Goal: Navigation & Orientation: Understand site structure

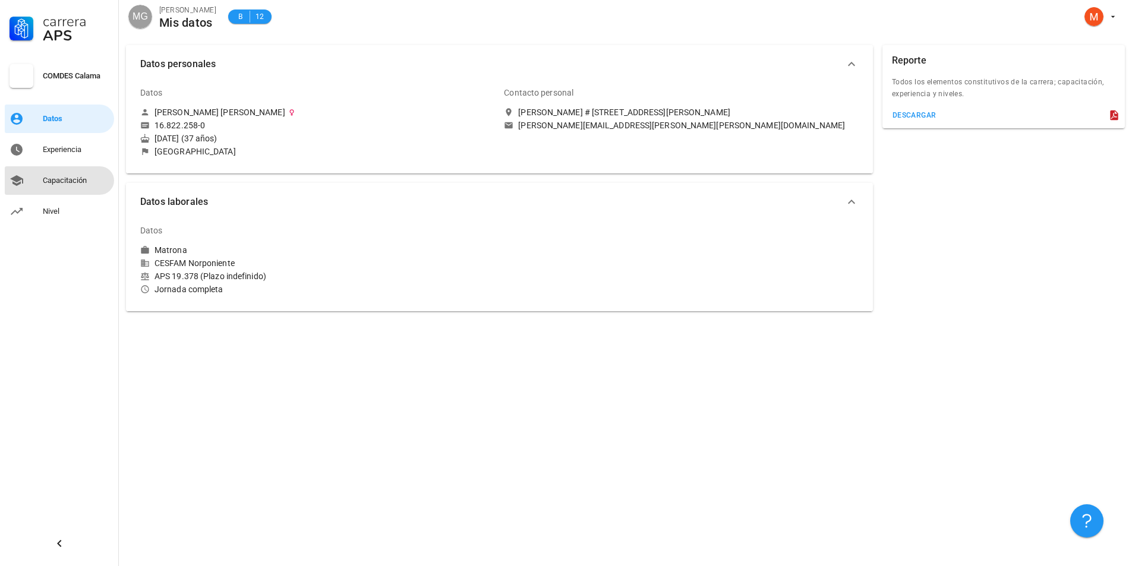
click at [49, 187] on div "Capacitación" at bounding box center [76, 180] width 67 height 19
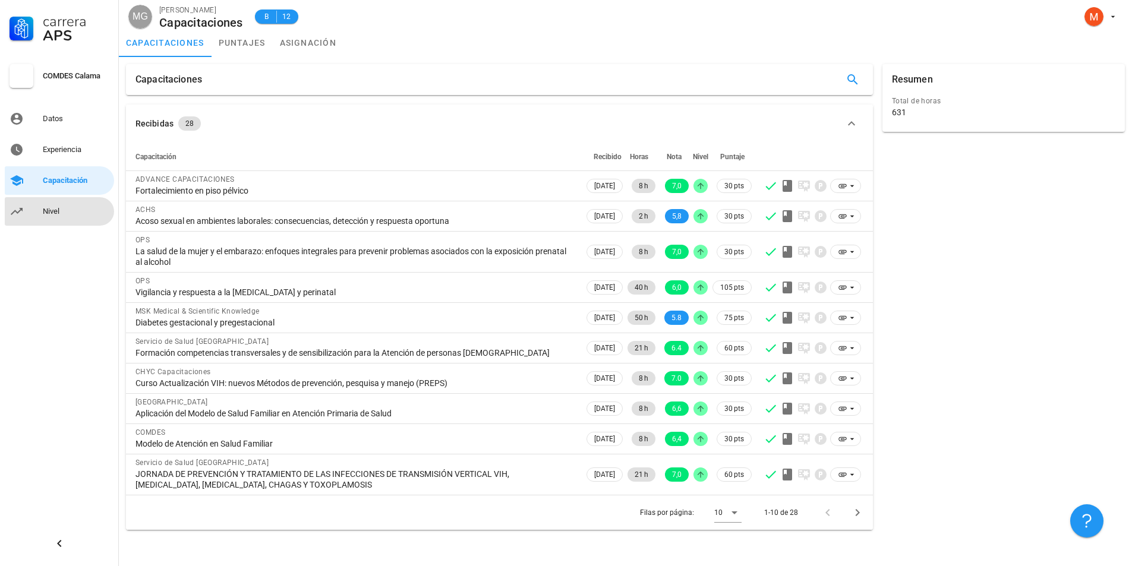
click at [61, 217] on div "Nivel" at bounding box center [76, 211] width 67 height 19
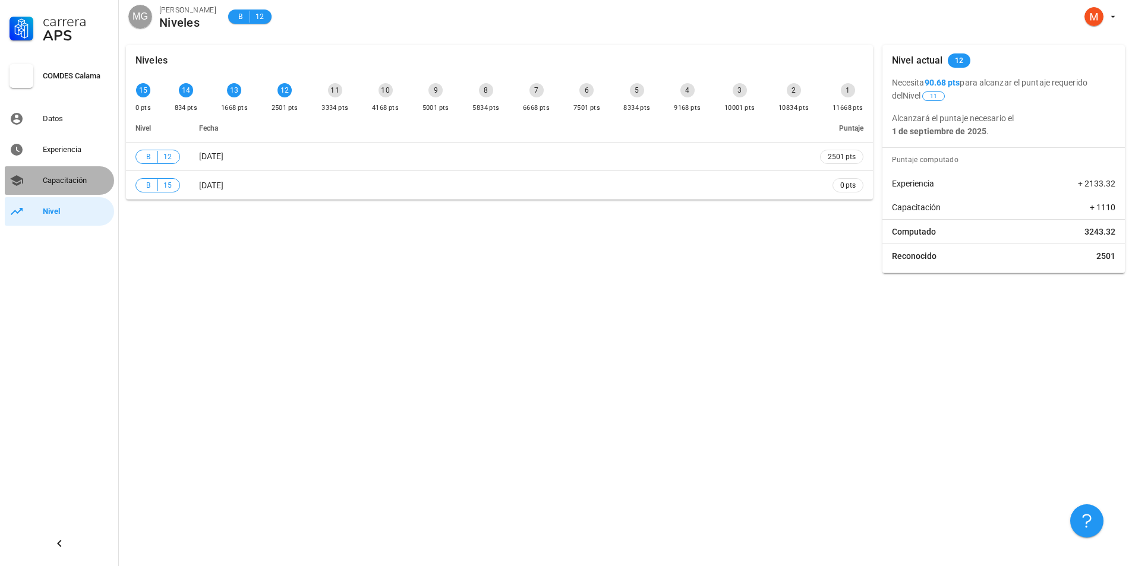
click at [64, 183] on div "Capacitación" at bounding box center [76, 181] width 67 height 10
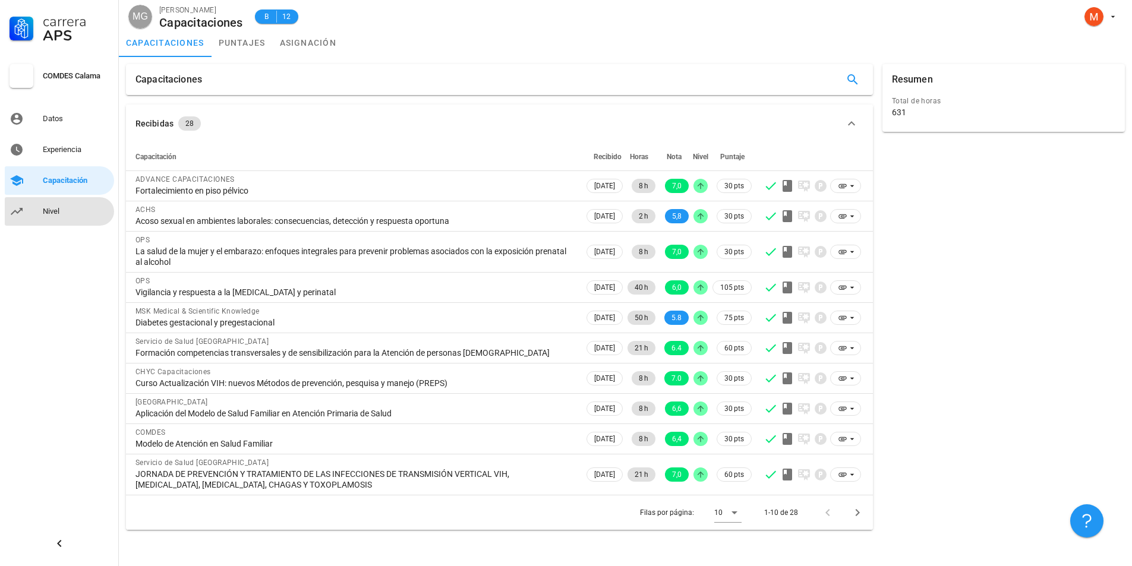
click at [61, 207] on div "Nivel" at bounding box center [76, 212] width 67 height 10
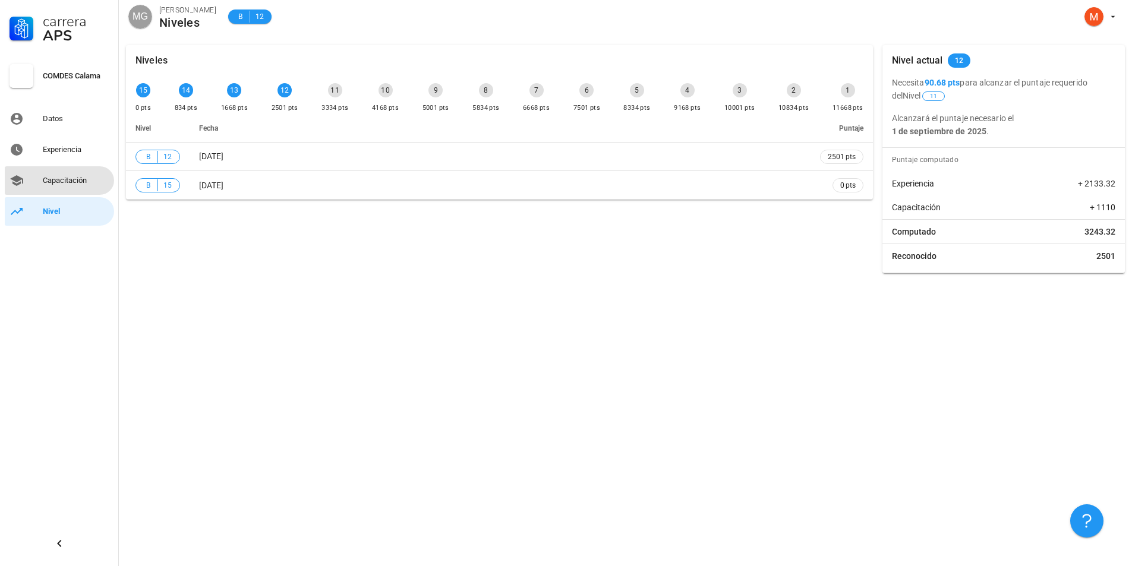
click at [52, 184] on div "Capacitación" at bounding box center [76, 181] width 67 height 10
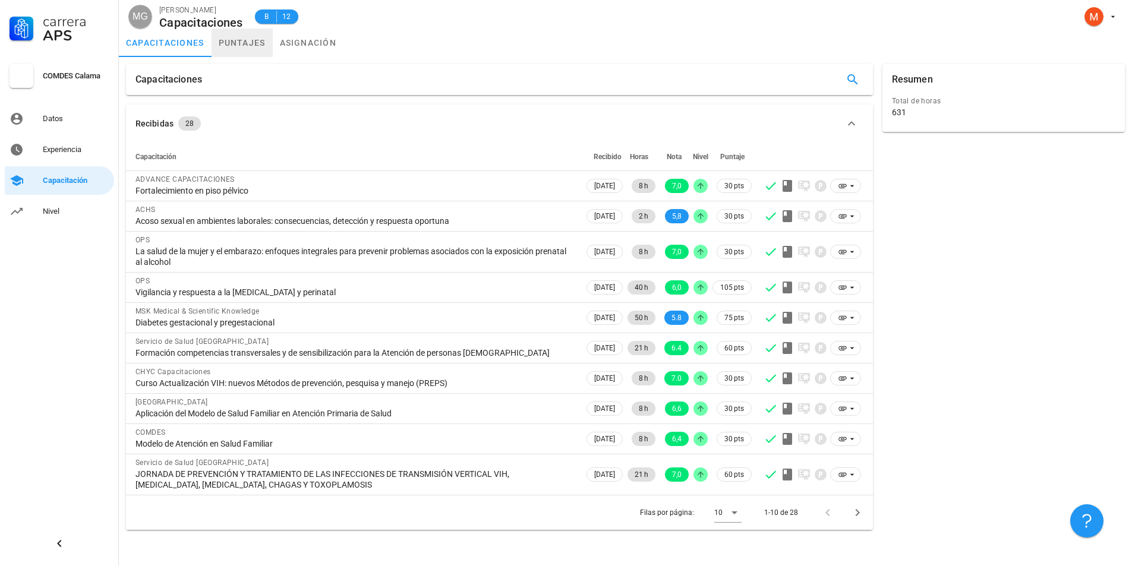
click at [241, 46] on link "puntajes" at bounding box center [242, 43] width 61 height 29
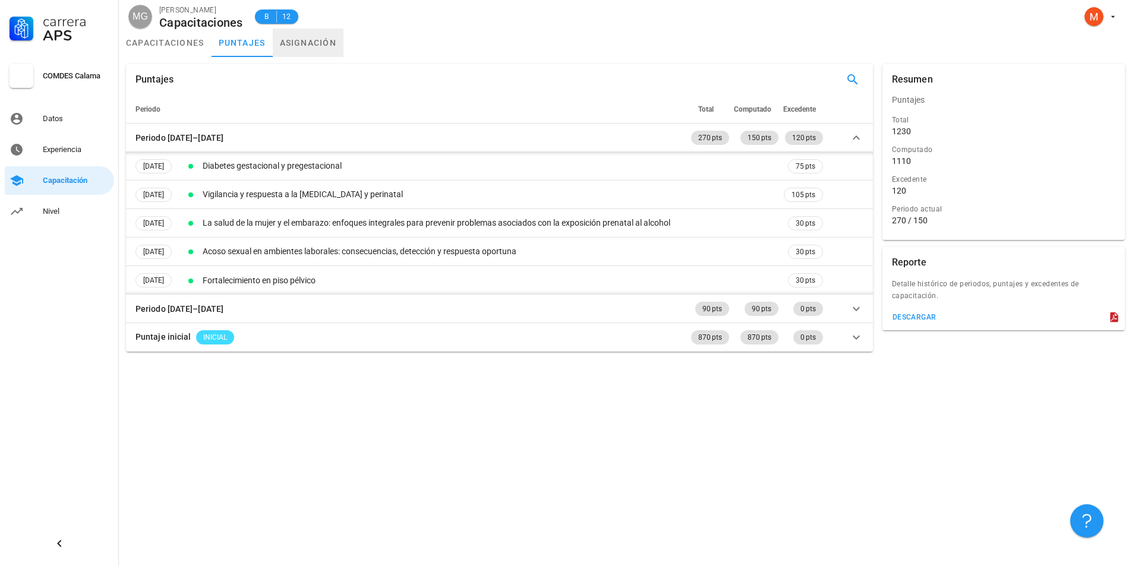
click at [330, 45] on link "asignación" at bounding box center [308, 43] width 71 height 29
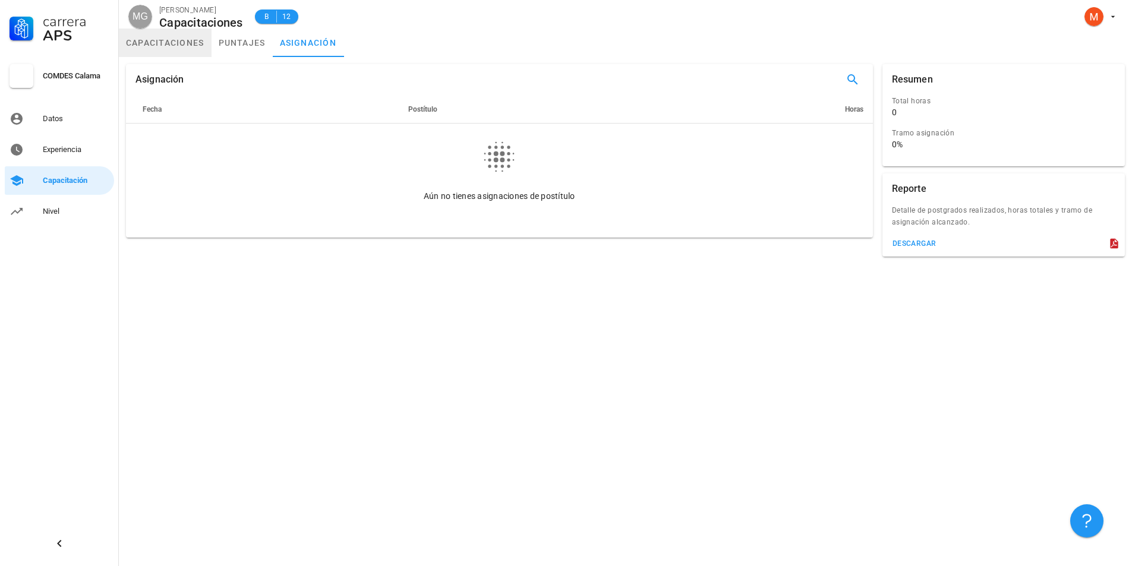
click at [181, 46] on link "capacitaciones" at bounding box center [165, 43] width 93 height 29
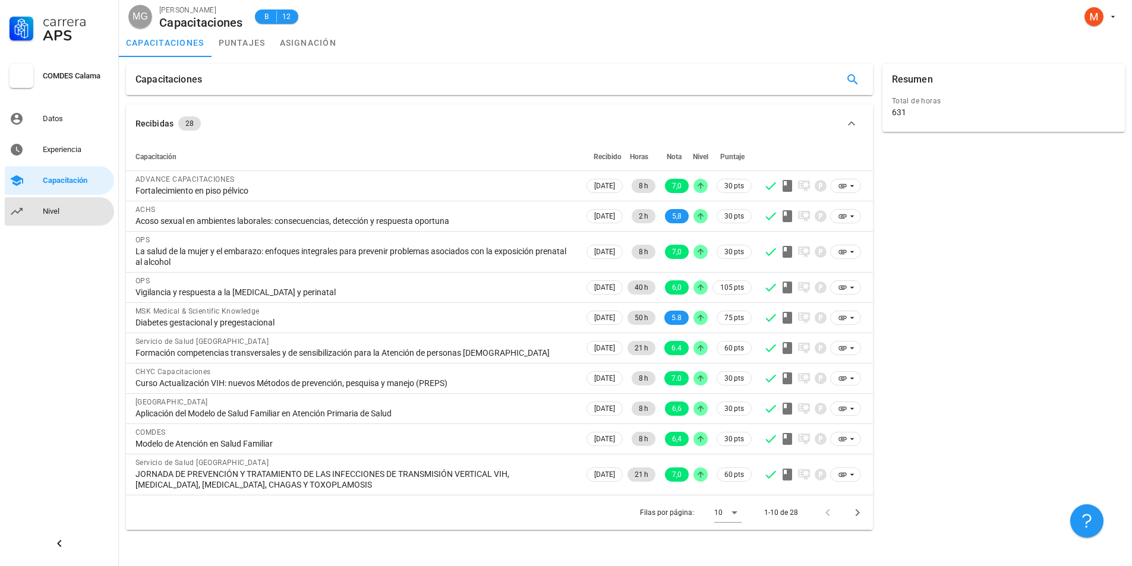
click at [64, 210] on div "Nivel" at bounding box center [76, 212] width 67 height 10
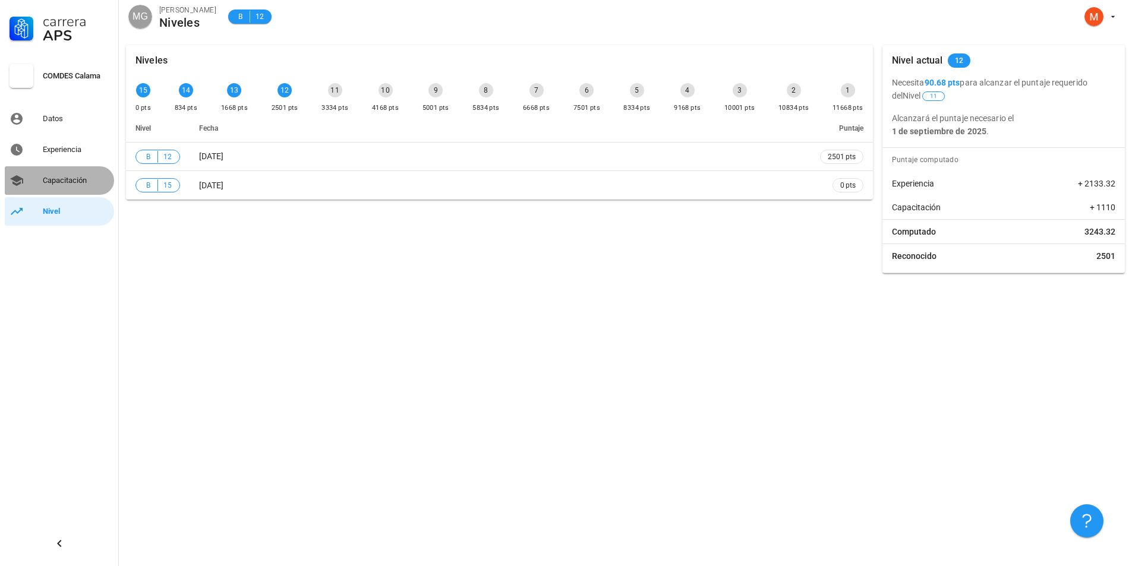
click at [58, 177] on div "Capacitación" at bounding box center [76, 181] width 67 height 10
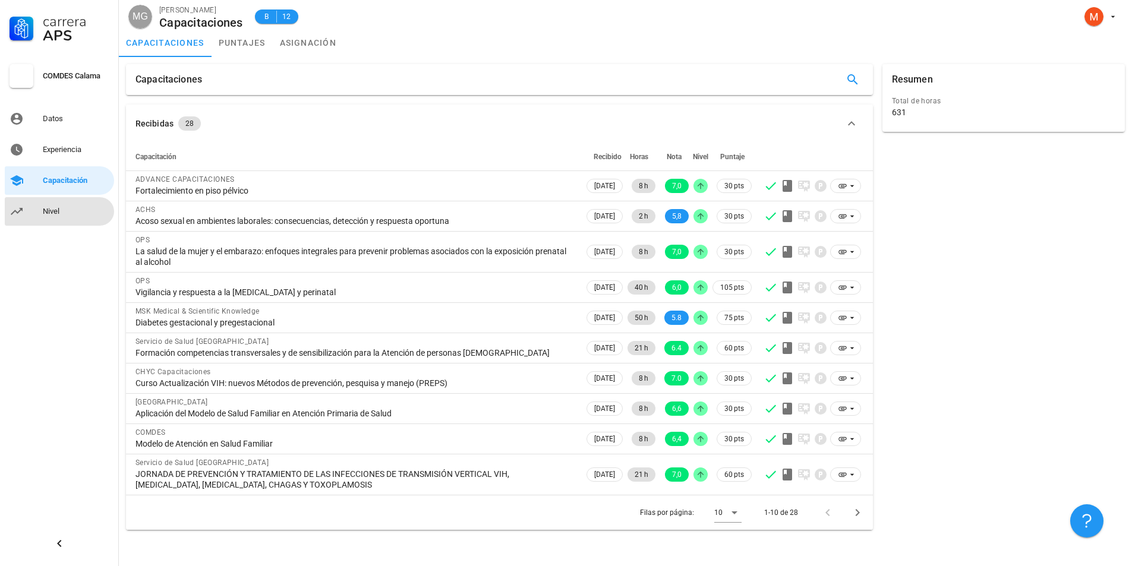
click at [56, 210] on div "Nivel" at bounding box center [76, 212] width 67 height 10
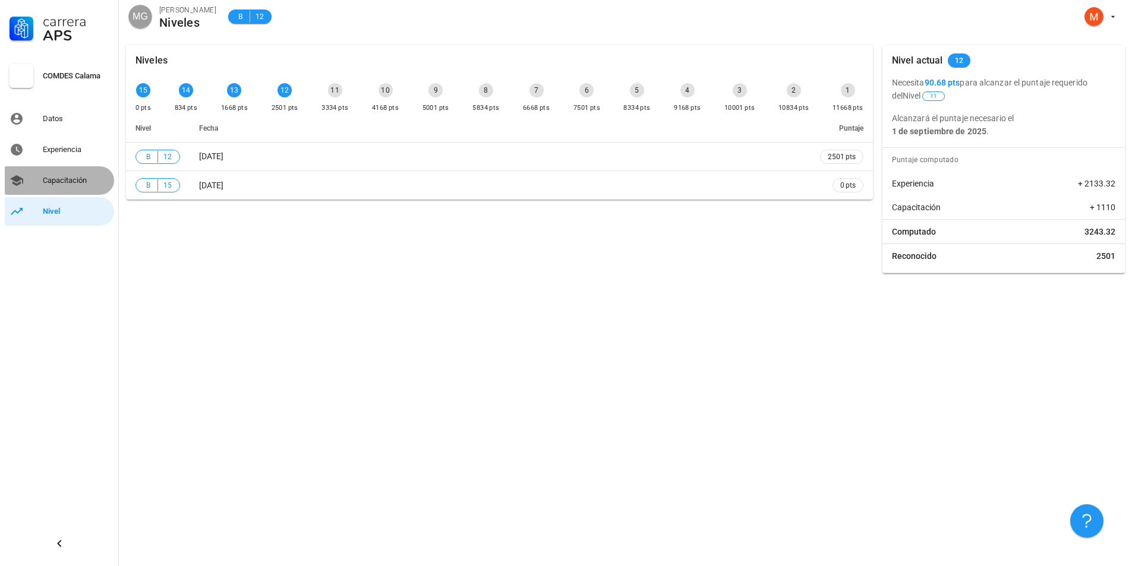
click at [49, 178] on div "Capacitación" at bounding box center [76, 181] width 67 height 10
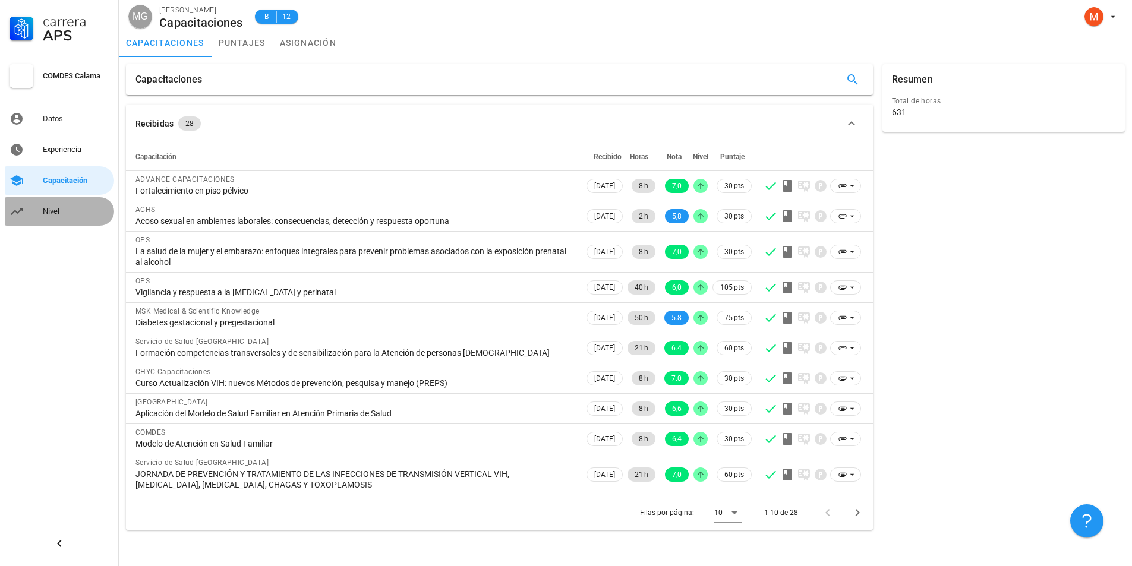
click at [74, 212] on div "Nivel" at bounding box center [76, 212] width 67 height 10
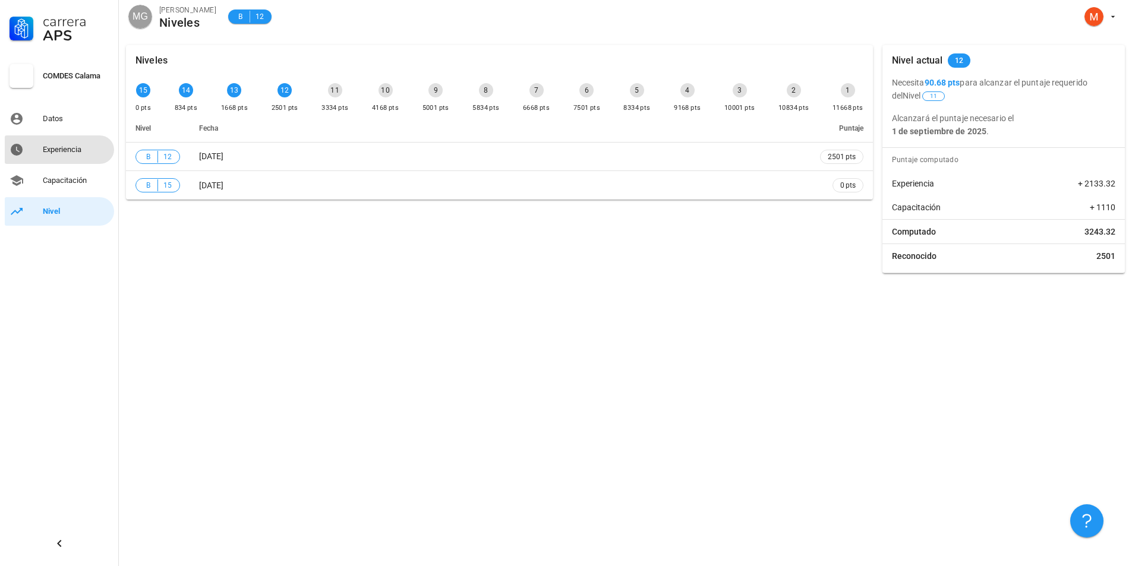
click at [83, 150] on div "Experiencia" at bounding box center [76, 150] width 67 height 10
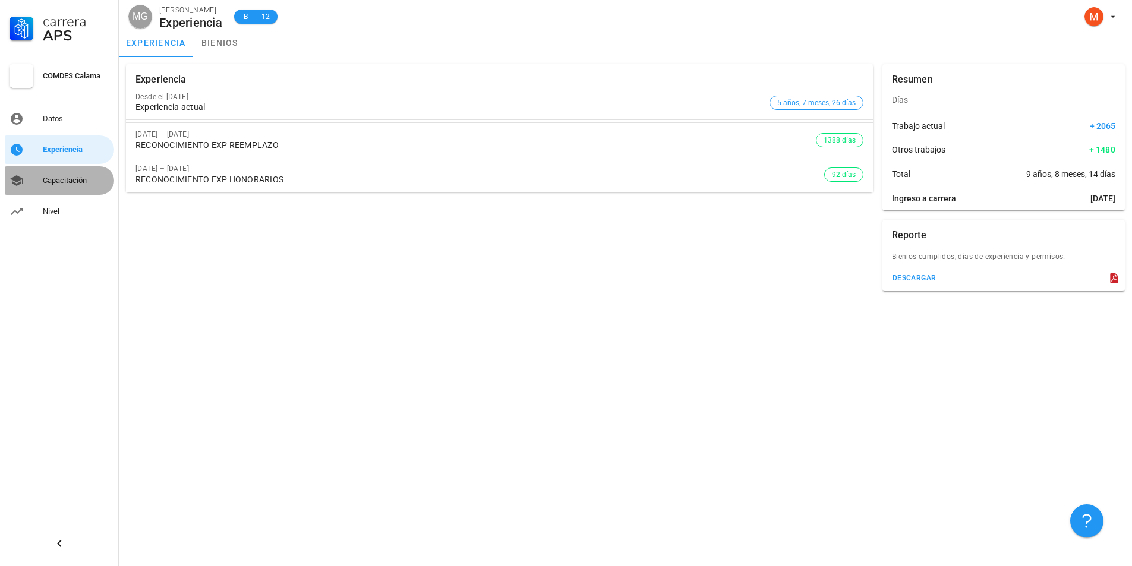
click at [75, 187] on div "Capacitación" at bounding box center [76, 180] width 67 height 19
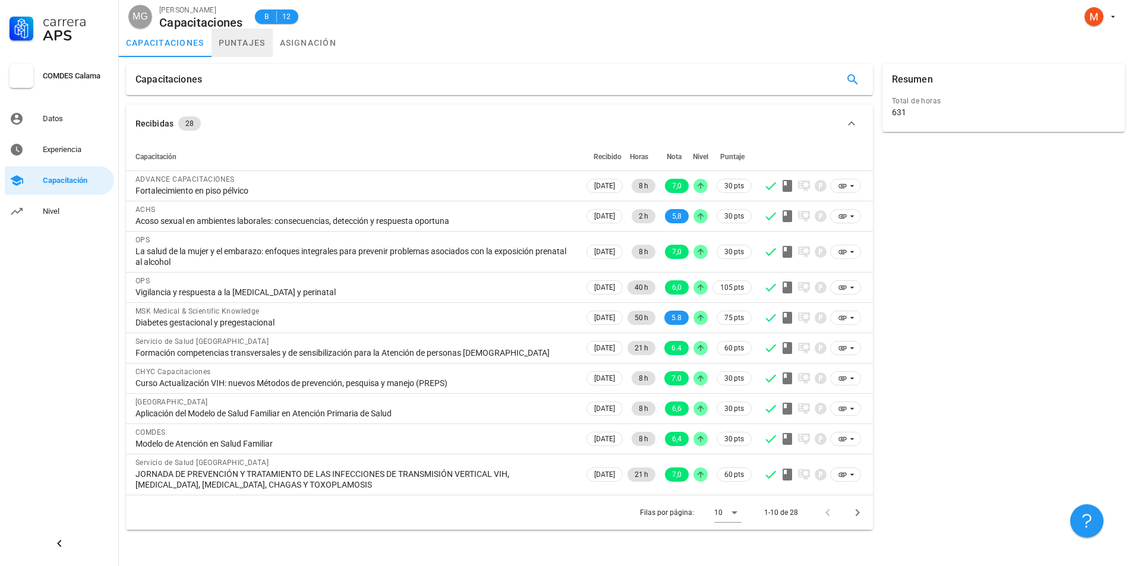
click at [248, 39] on link "puntajes" at bounding box center [242, 43] width 61 height 29
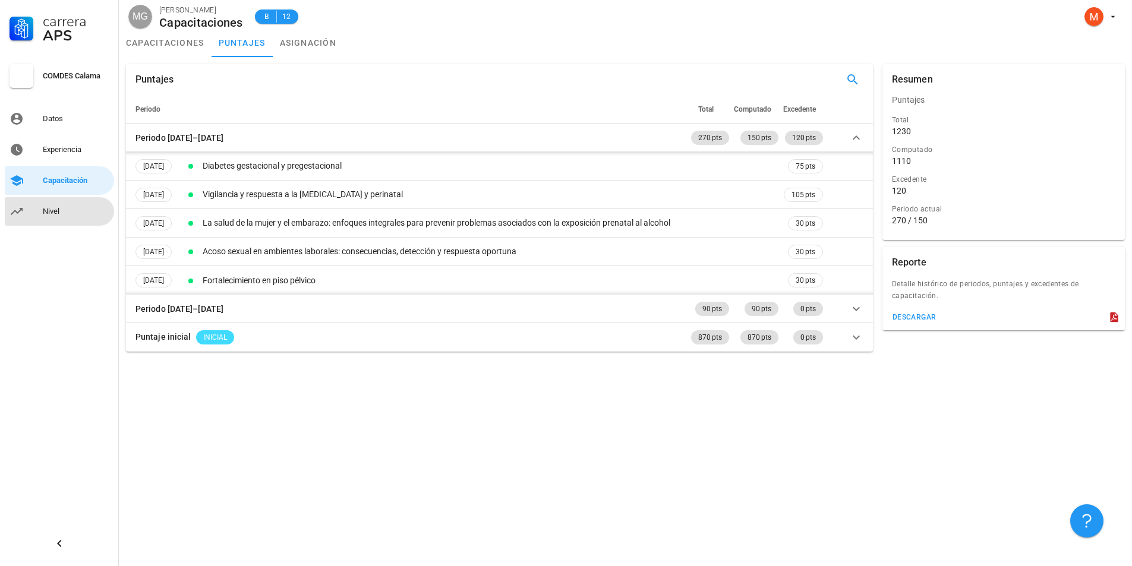
click at [62, 216] on div "Nivel" at bounding box center [76, 212] width 67 height 10
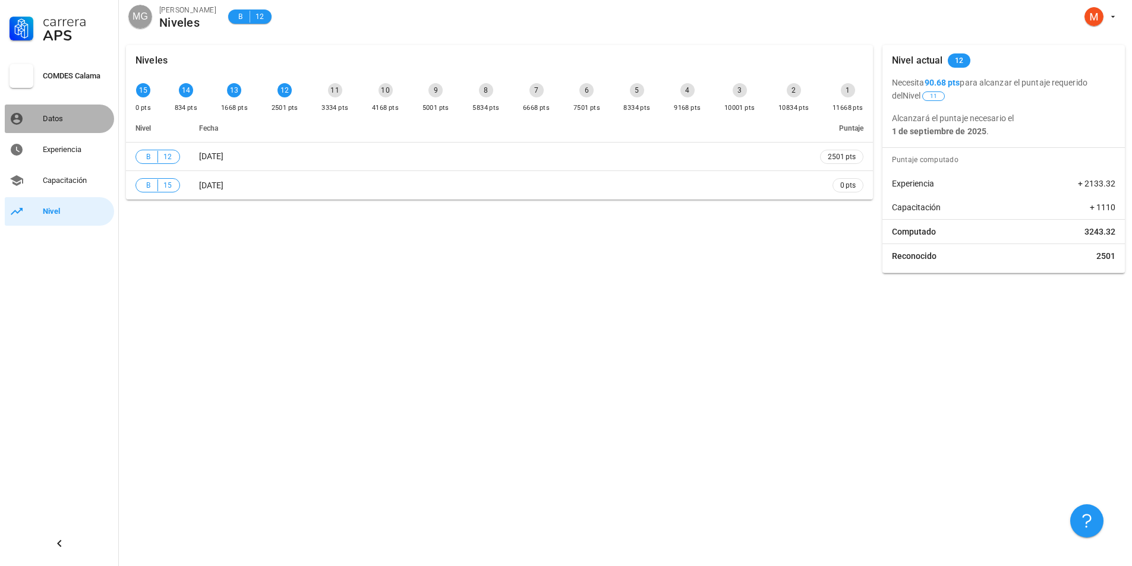
click at [55, 122] on div "Datos" at bounding box center [76, 119] width 67 height 10
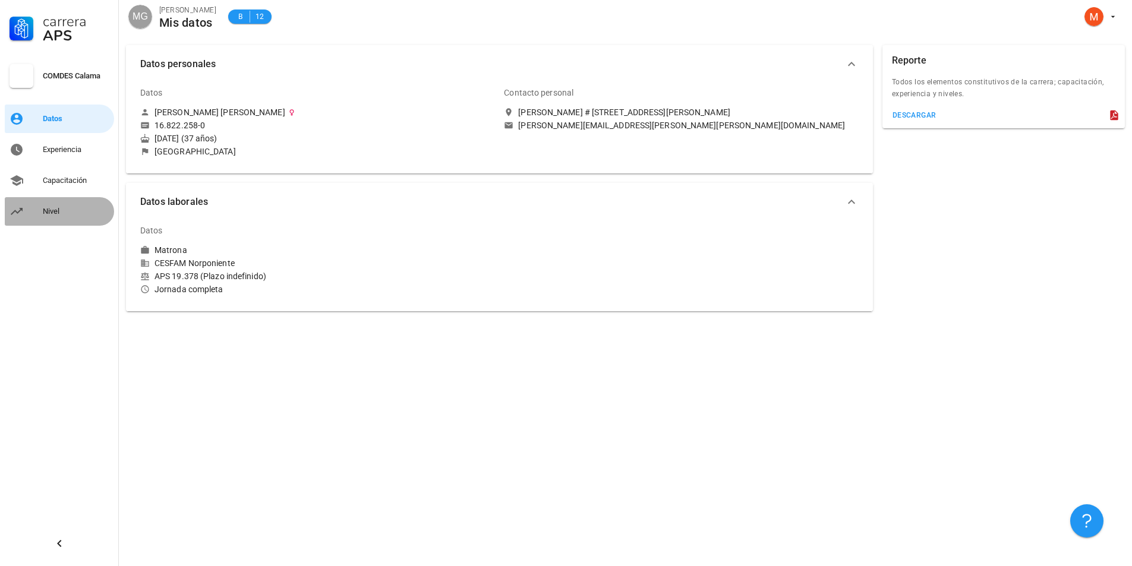
click at [49, 207] on div "Nivel" at bounding box center [76, 212] width 67 height 10
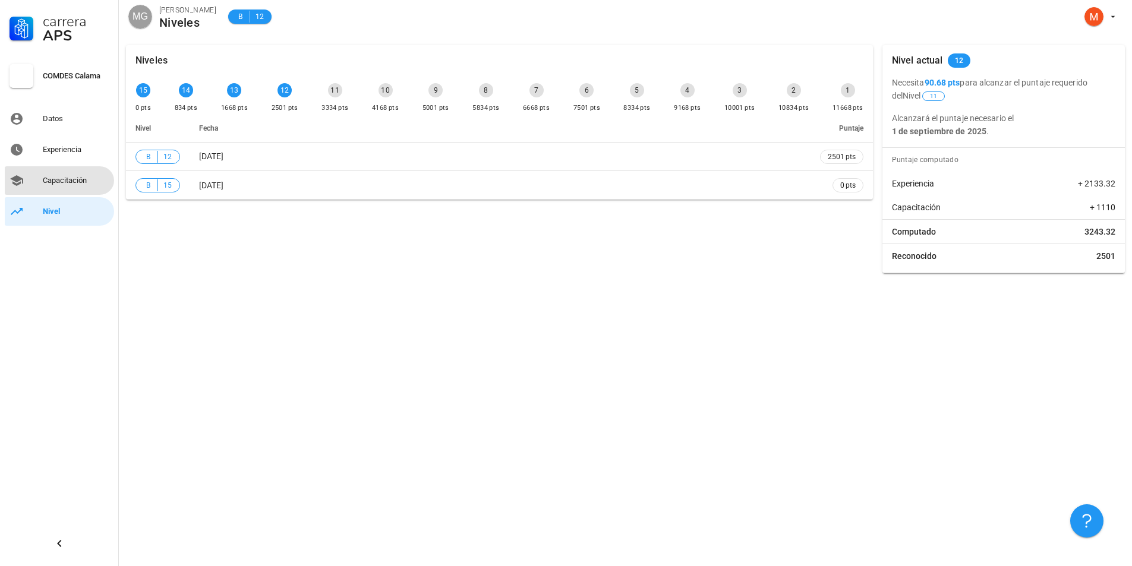
click at [100, 184] on div "Capacitación" at bounding box center [76, 181] width 67 height 10
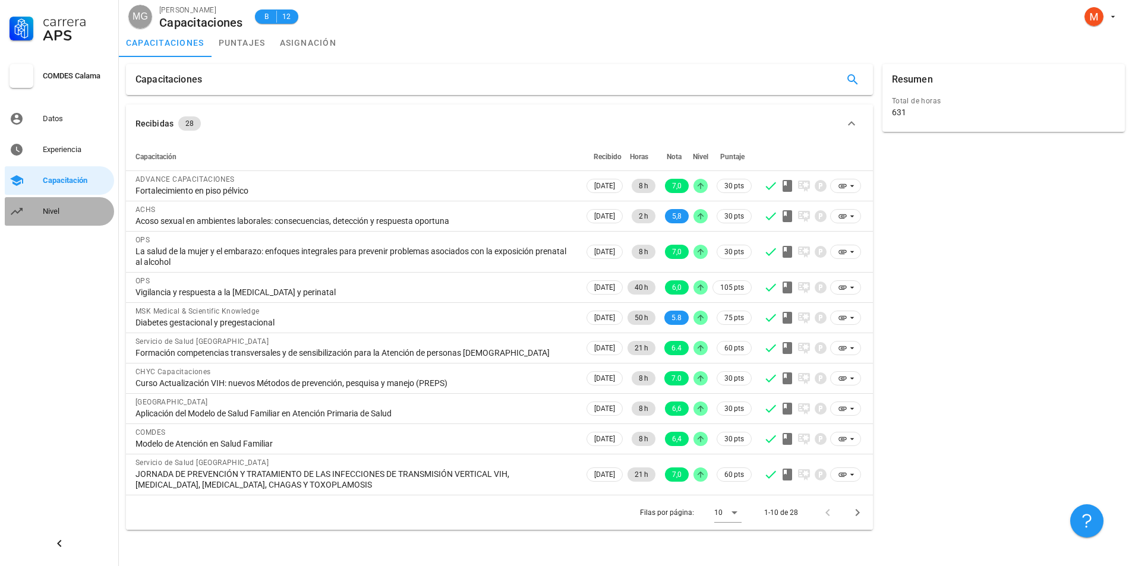
click at [62, 213] on div "Nivel" at bounding box center [76, 212] width 67 height 10
